Goal: Navigation & Orientation: Find specific page/section

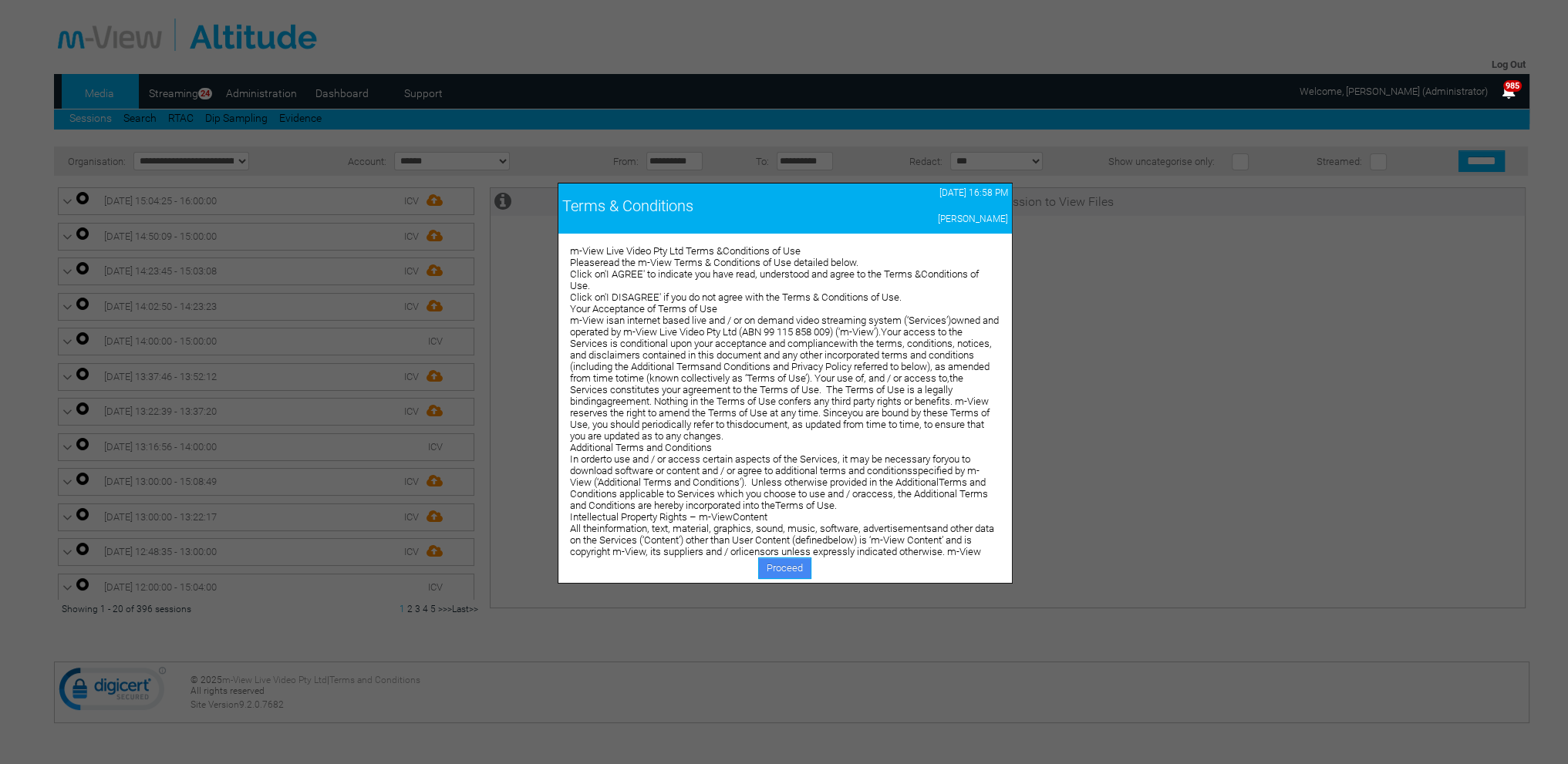
click at [796, 558] on link "Proceed" at bounding box center [784, 568] width 54 height 22
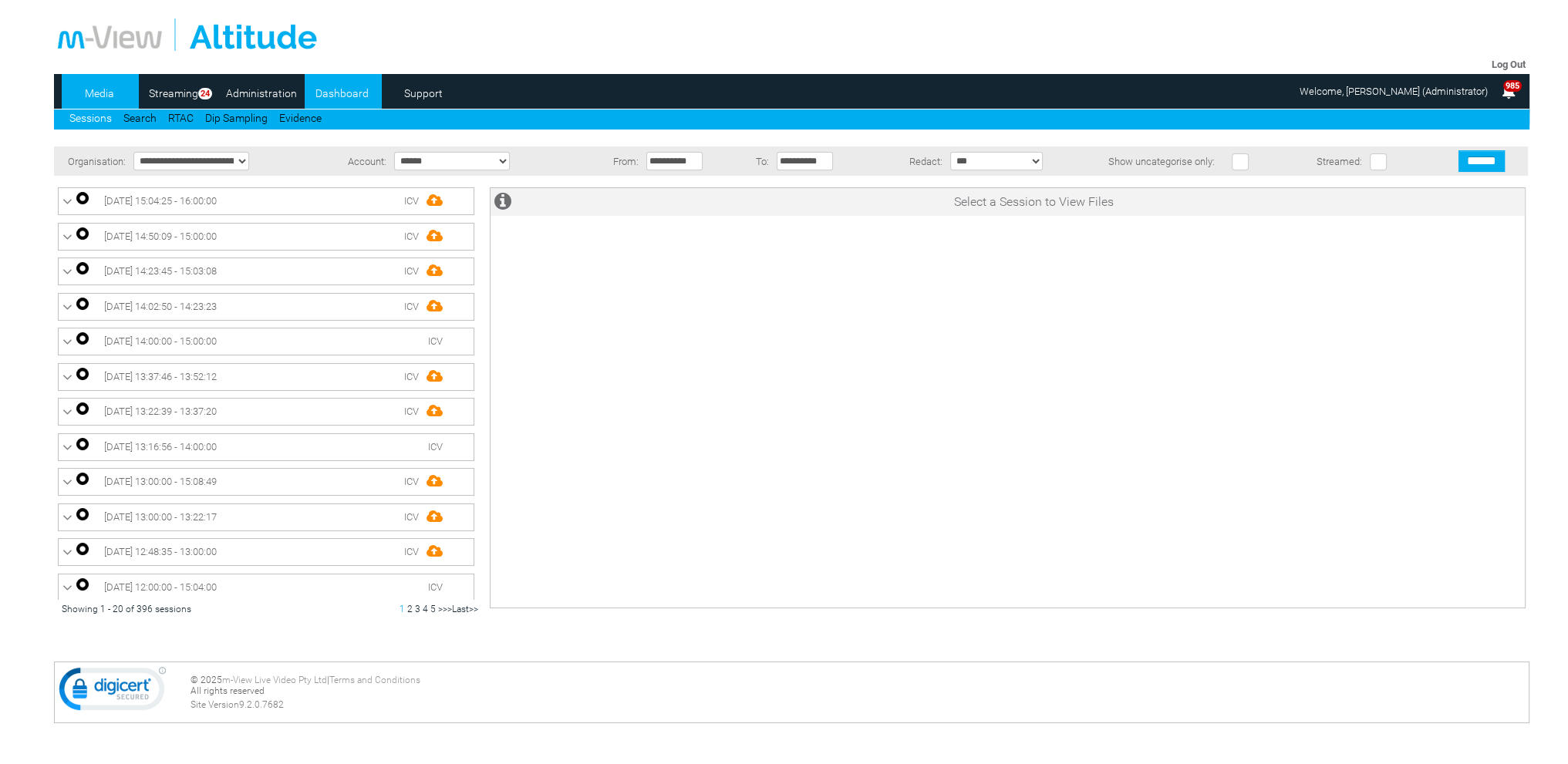
click at [354, 95] on link "Dashboard" at bounding box center [341, 93] width 75 height 23
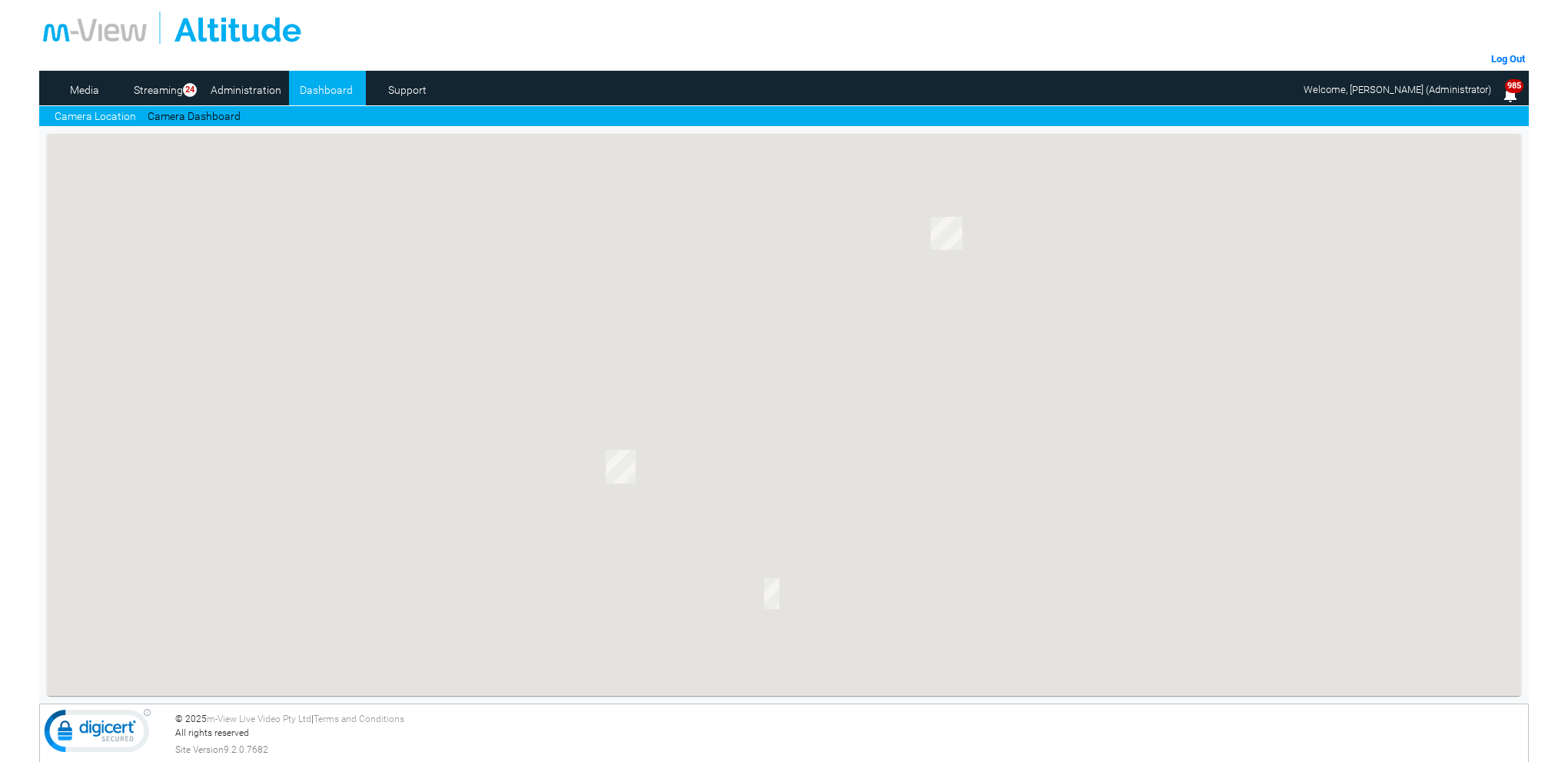
click at [206, 117] on link "Camera Dashboard" at bounding box center [194, 116] width 93 height 16
